Goal: Task Accomplishment & Management: Complete application form

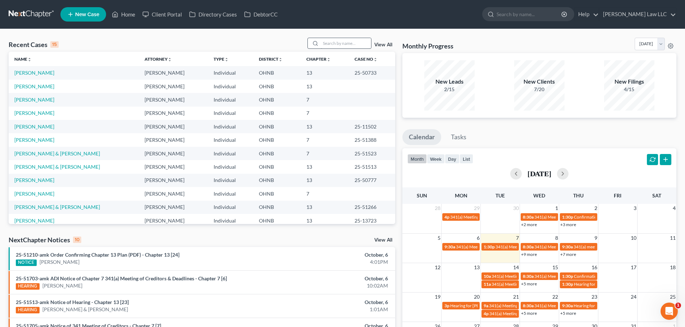
click at [344, 49] on div "Recent Cases 15 View All" at bounding box center [202, 45] width 386 height 14
click at [343, 44] on input "search" at bounding box center [346, 43] width 50 height 10
type input "rexroad"
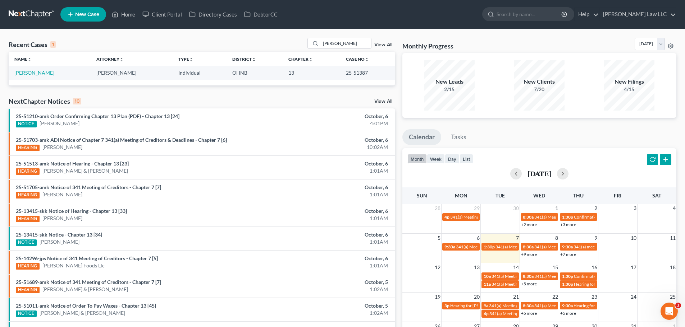
click at [356, 75] on td "25-51387" at bounding box center [367, 72] width 55 height 13
click at [33, 18] on link at bounding box center [32, 14] width 46 height 13
click at [37, 11] on link at bounding box center [32, 14] width 46 height 13
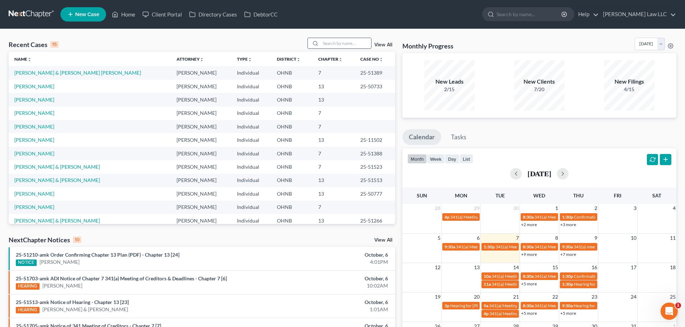
click at [332, 38] on input "search" at bounding box center [346, 43] width 50 height 10
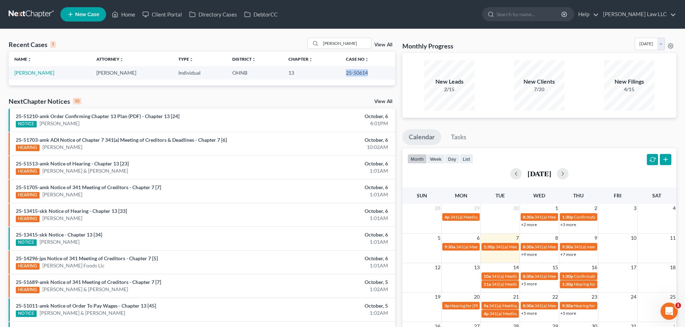
drag, startPoint x: 372, startPoint y: 74, endPoint x: 343, endPoint y: 75, distance: 29.1
click at [343, 75] on td "25-50614" at bounding box center [367, 72] width 55 height 13
copy td "25-50614"
click at [344, 42] on input "[PERSON_NAME]" at bounding box center [346, 43] width 50 height 10
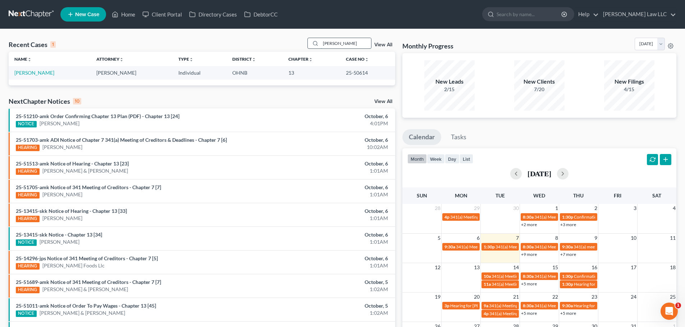
click at [344, 42] on input "[PERSON_NAME]" at bounding box center [346, 43] width 50 height 10
type input "[PERSON_NAME]"
click at [31, 70] on link "[PERSON_NAME]" at bounding box center [34, 73] width 40 height 6
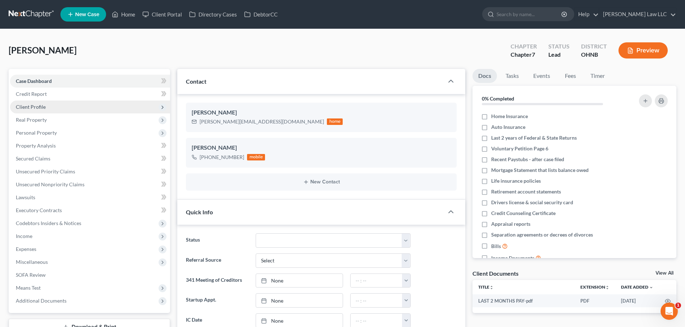
scroll to position [151, 0]
click at [48, 112] on span "Client Profile" at bounding box center [90, 107] width 160 height 13
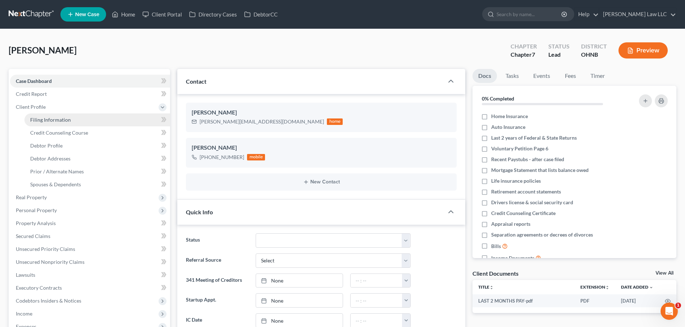
click at [48, 117] on span "Filing Information" at bounding box center [50, 120] width 41 height 6
select select "1"
select select "0"
select select "36"
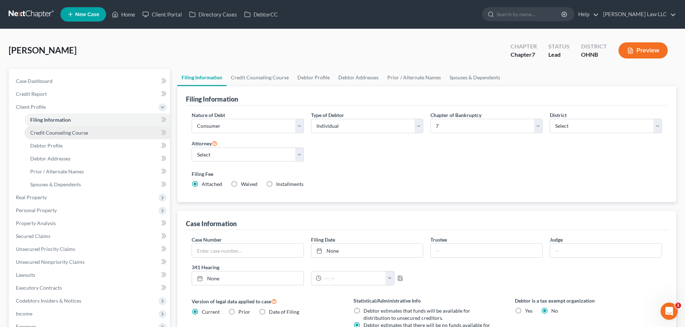
click at [67, 138] on link "Credit Counseling Course" at bounding box center [97, 132] width 146 height 13
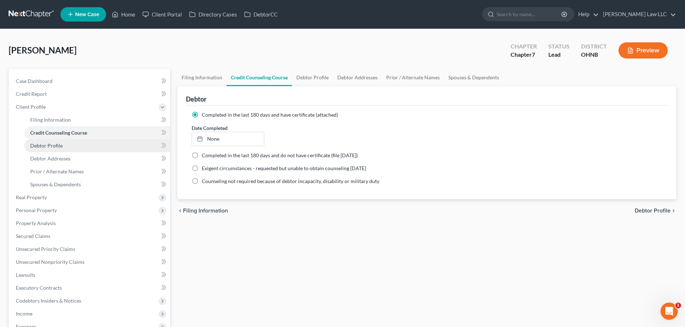
click at [91, 140] on link "Debtor Profile" at bounding box center [97, 145] width 146 height 13
select select "3"
select select "1"
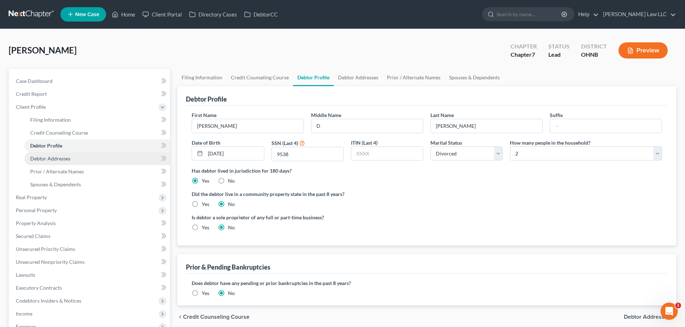
click at [90, 157] on link "Debtor Addresses" at bounding box center [97, 158] width 146 height 13
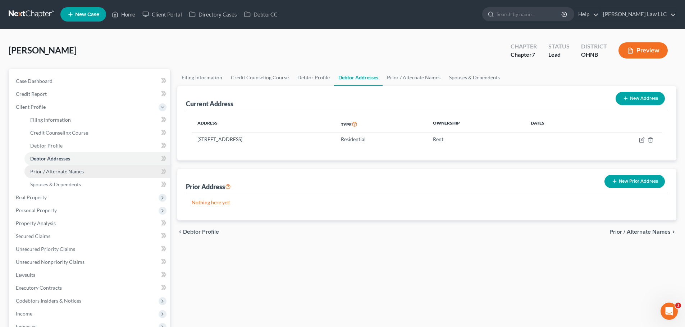
click at [91, 166] on link "Prior / Alternate Names" at bounding box center [97, 171] width 146 height 13
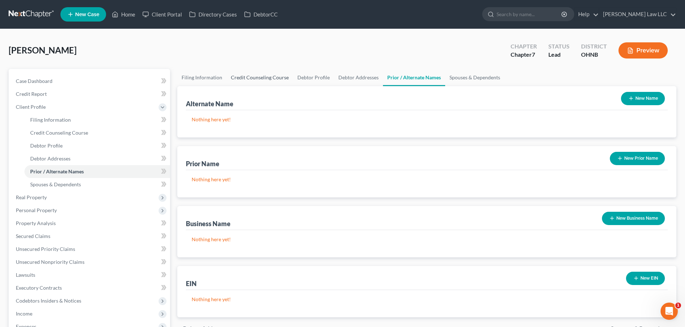
click at [233, 78] on link "Credit Counseling Course" at bounding box center [259, 77] width 66 height 17
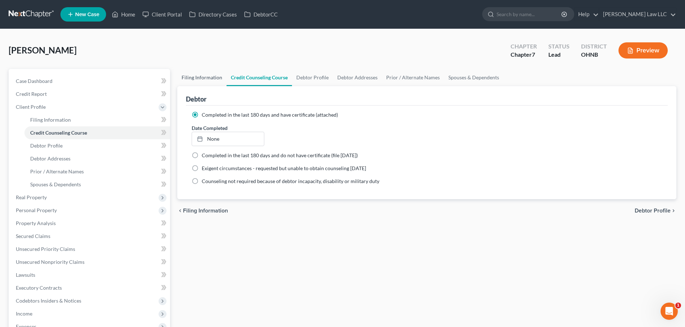
click at [189, 83] on link "Filing Information" at bounding box center [201, 77] width 49 height 17
select select "1"
select select "0"
select select "61"
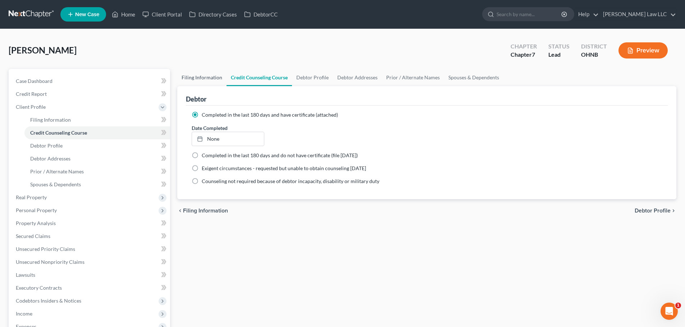
select select "0"
select select "36"
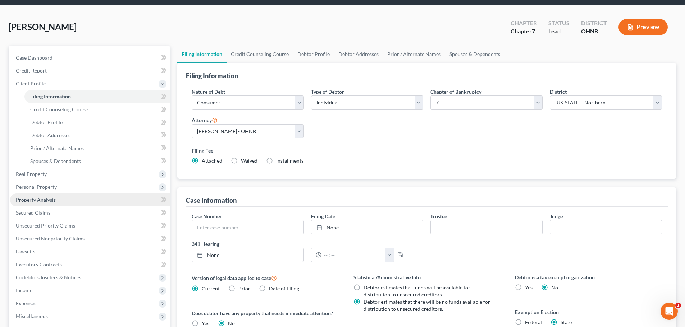
scroll to position [36, 0]
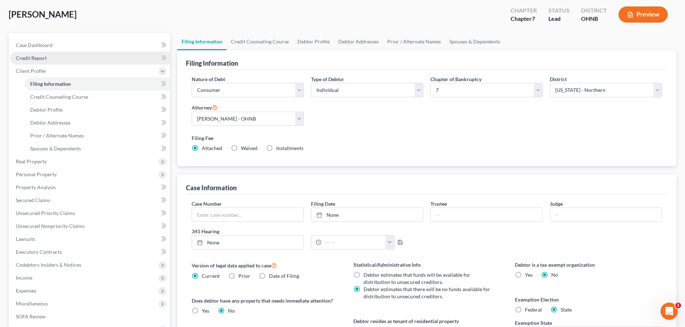
click at [51, 57] on link "Credit Report" at bounding box center [90, 58] width 160 height 13
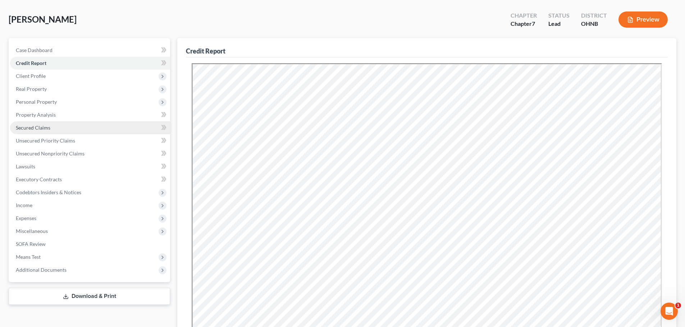
scroll to position [72, 0]
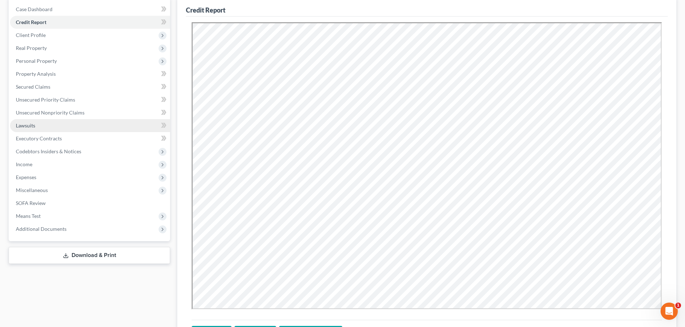
click at [37, 124] on link "Lawsuits" at bounding box center [90, 125] width 160 height 13
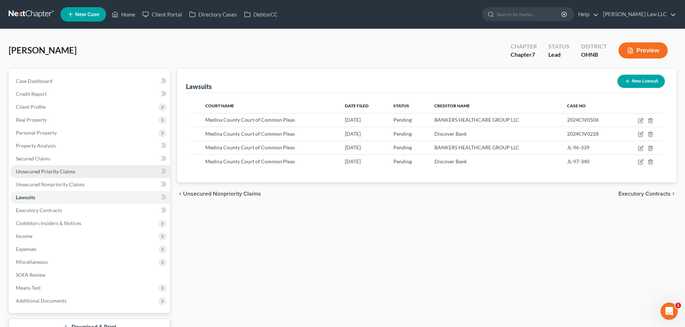
click at [65, 175] on link "Unsecured Priority Claims" at bounding box center [90, 171] width 160 height 13
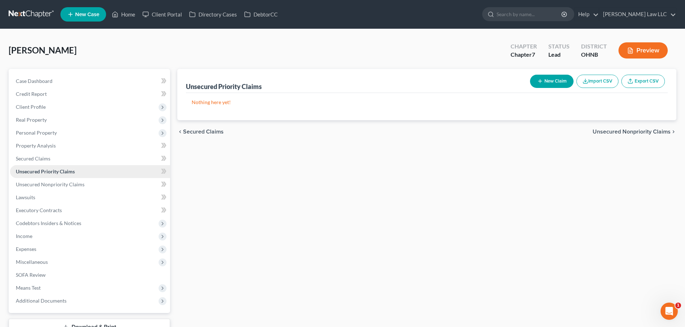
click at [68, 165] on link "Unsecured Priority Claims" at bounding box center [90, 171] width 160 height 13
click at [68, 153] on link "Secured Claims" at bounding box center [90, 158] width 160 height 13
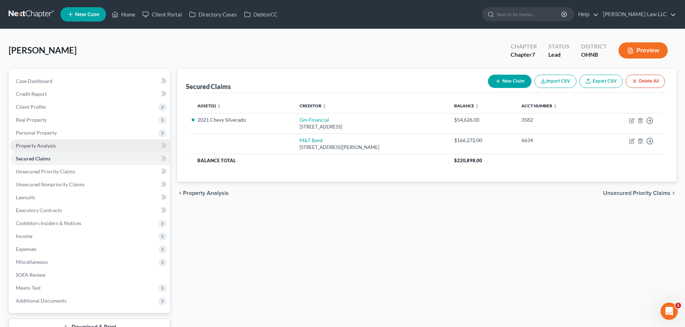
click at [68, 142] on link "Property Analysis" at bounding box center [90, 145] width 160 height 13
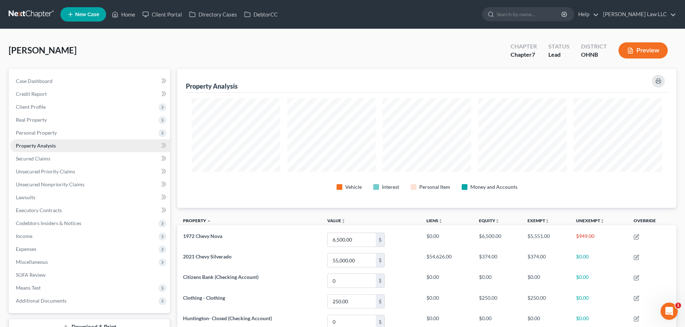
scroll to position [139, 499]
click at [60, 162] on link "Secured Claims" at bounding box center [90, 158] width 160 height 13
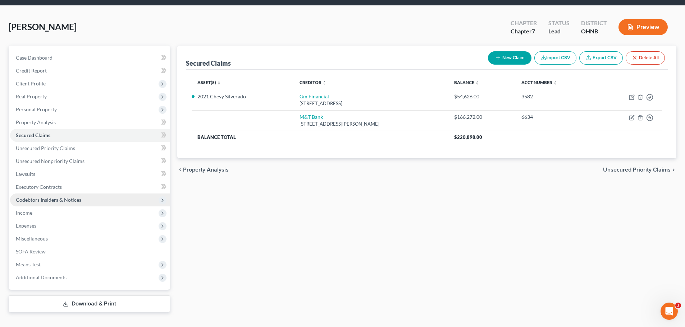
scroll to position [36, 0]
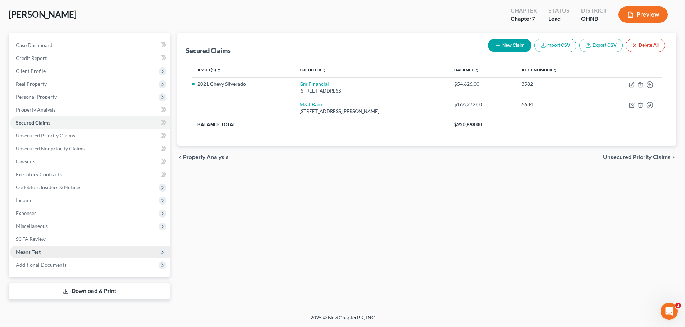
click at [55, 258] on span "Means Test" at bounding box center [90, 252] width 160 height 13
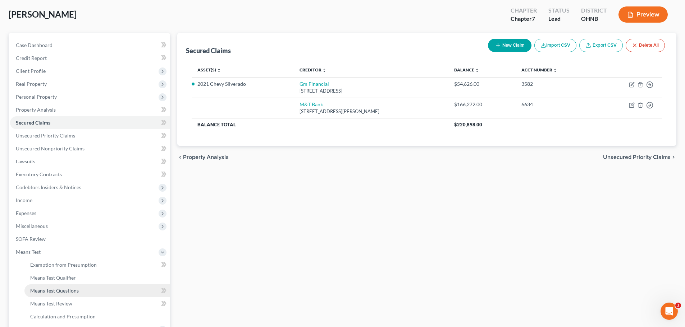
click at [59, 293] on span "Means Test Questions" at bounding box center [54, 291] width 49 height 6
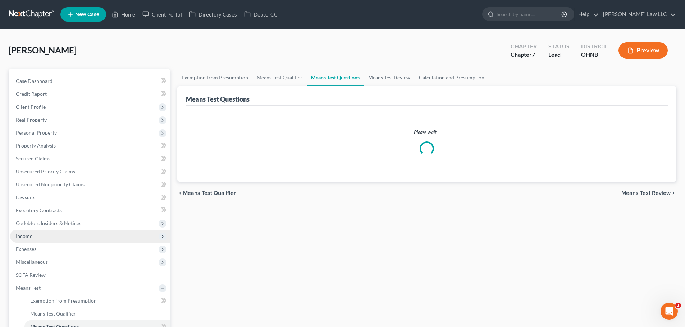
click at [62, 236] on span "Income" at bounding box center [90, 236] width 160 height 13
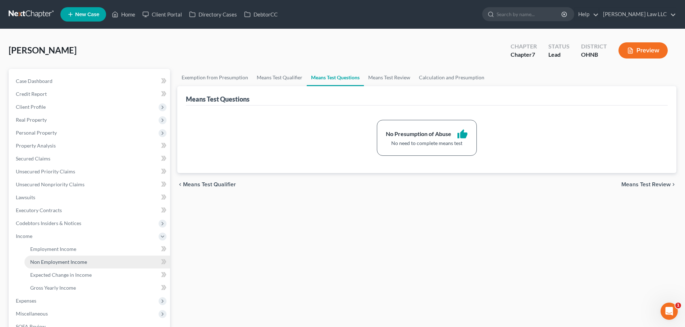
click at [60, 256] on link "Non Employment Income" at bounding box center [97, 262] width 146 height 13
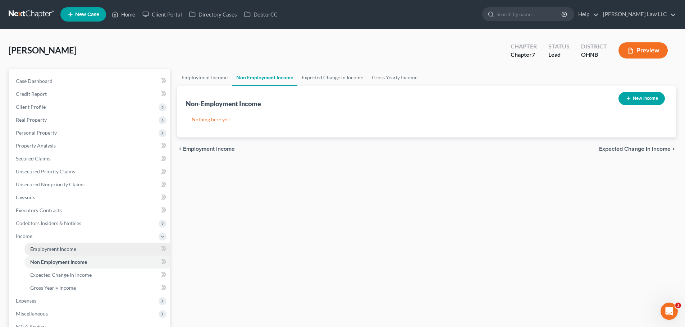
click at [63, 250] on span "Employment Income" at bounding box center [53, 249] width 46 height 6
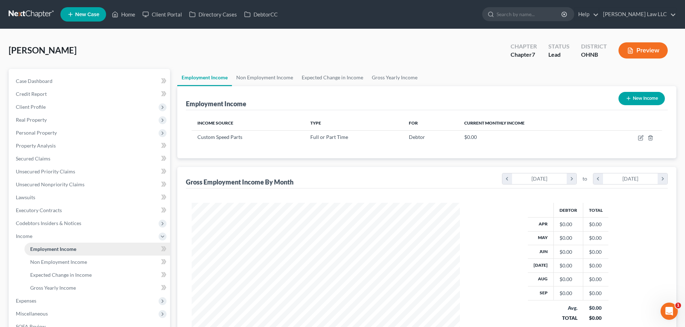
scroll to position [134, 282]
click at [55, 213] on link "Executory Contracts" at bounding box center [90, 210] width 160 height 13
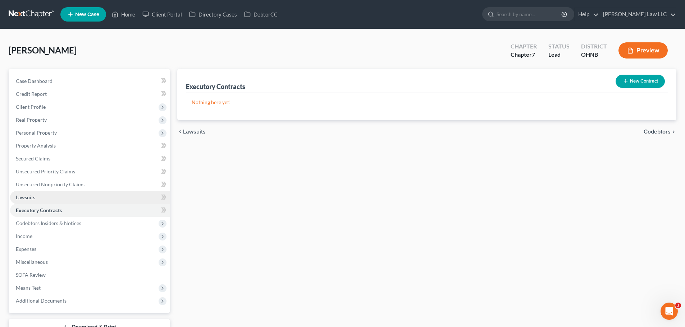
click at [57, 198] on link "Lawsuits" at bounding box center [90, 197] width 160 height 13
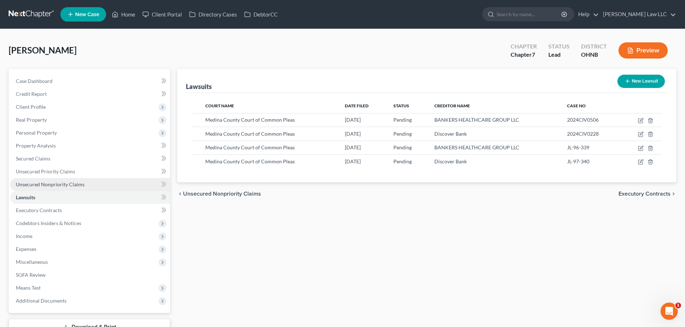
click at [61, 183] on span "Unsecured Nonpriority Claims" at bounding box center [50, 184] width 69 height 6
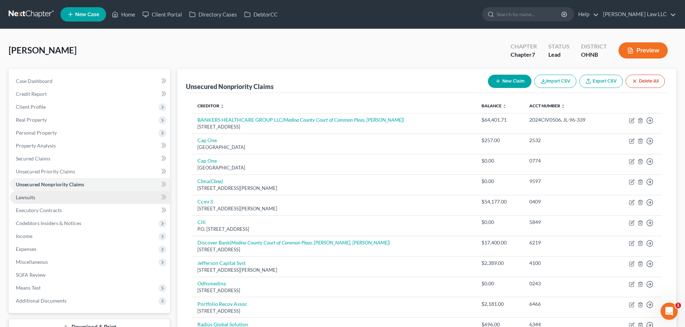
click at [55, 203] on link "Lawsuits" at bounding box center [90, 197] width 160 height 13
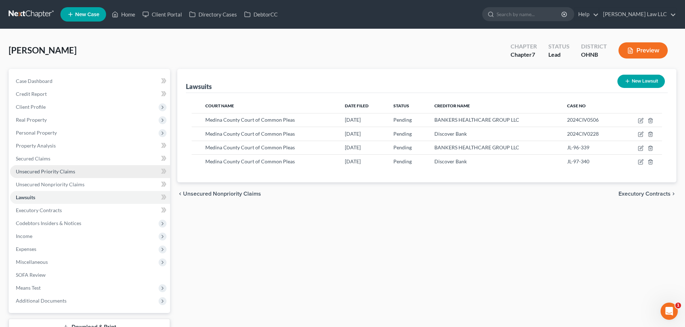
click at [63, 170] on span "Unsecured Priority Claims" at bounding box center [45, 172] width 59 height 6
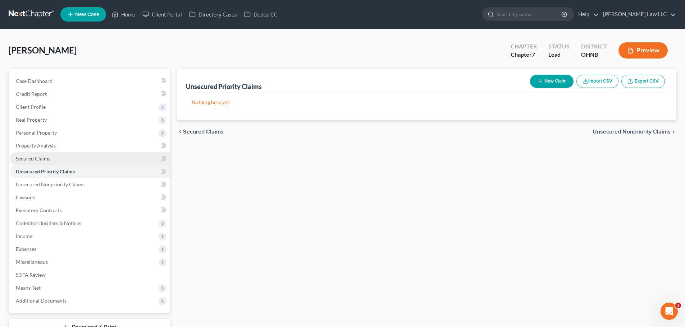
click at [63, 155] on link "Secured Claims" at bounding box center [90, 158] width 160 height 13
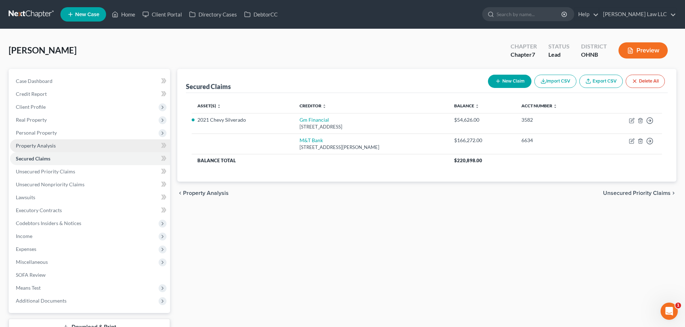
click at [66, 148] on link "Property Analysis" at bounding box center [90, 145] width 160 height 13
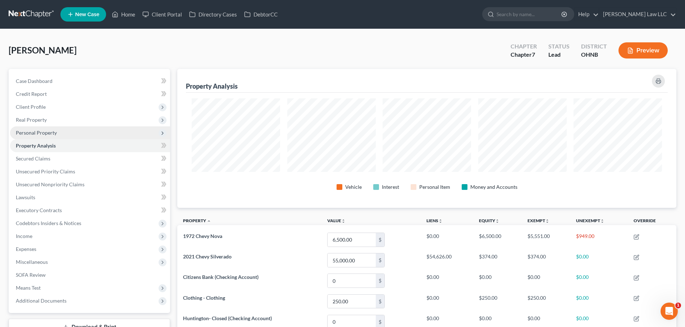
click at [69, 134] on span "Personal Property" at bounding box center [90, 132] width 160 height 13
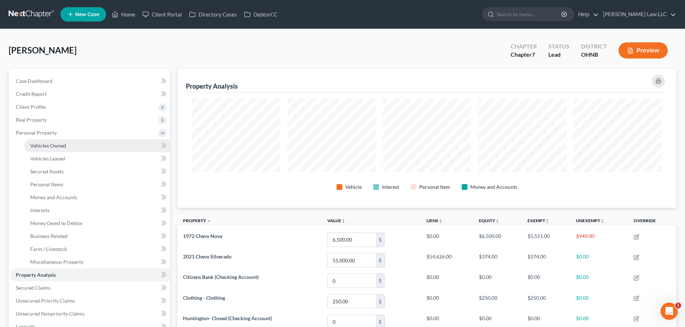
click at [66, 149] on link "Vehicles Owned" at bounding box center [97, 145] width 146 height 13
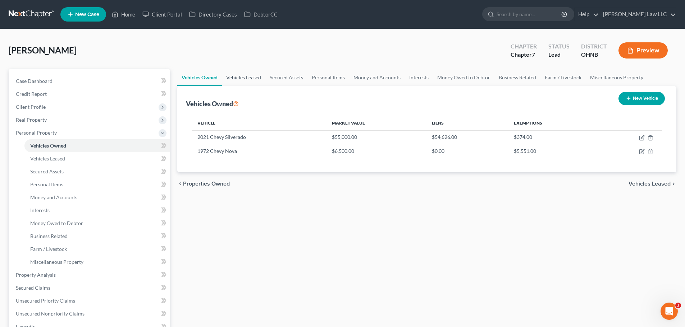
click at [236, 75] on link "Vehicles Leased" at bounding box center [243, 77] width 43 height 17
